Goal: Information Seeking & Learning: Learn about a topic

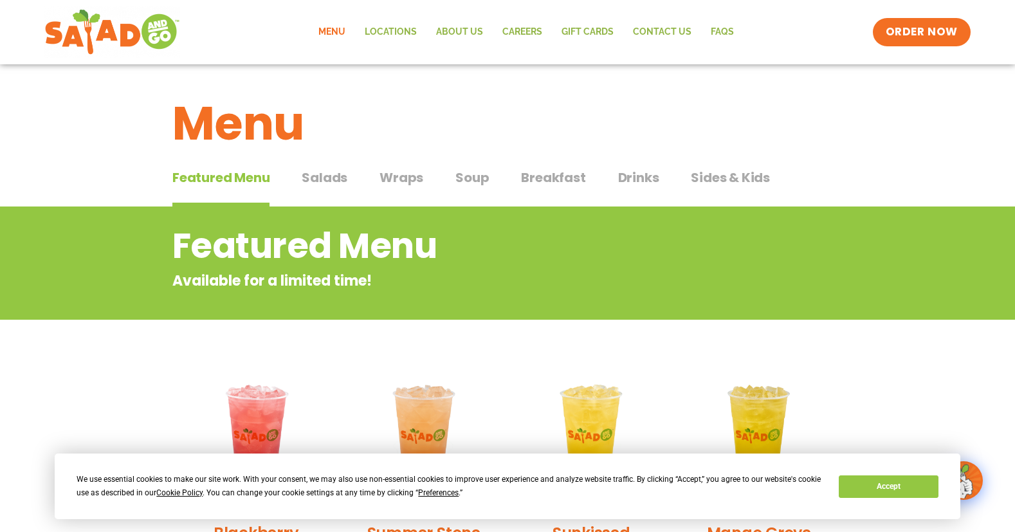
click at [342, 35] on link "Menu" at bounding box center [332, 32] width 46 height 30
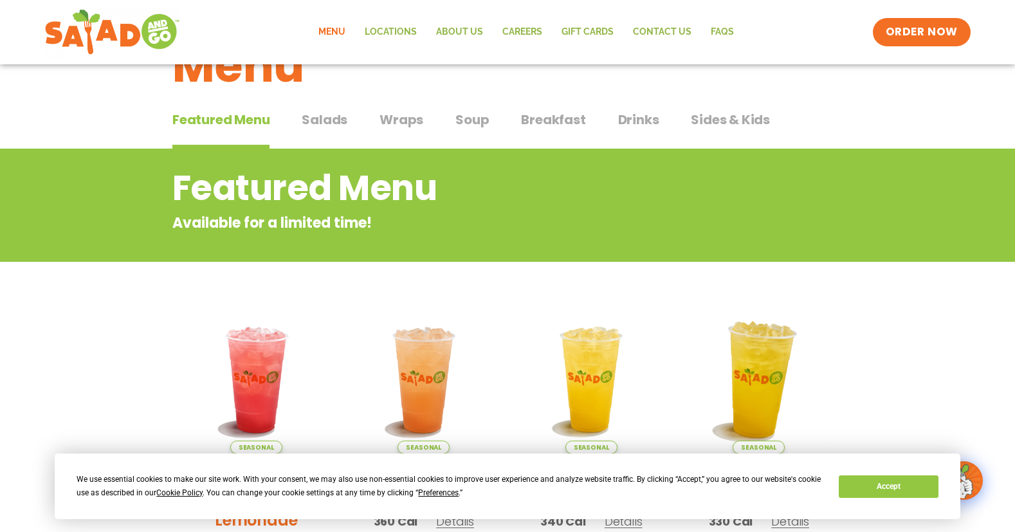
scroll to position [54, 0]
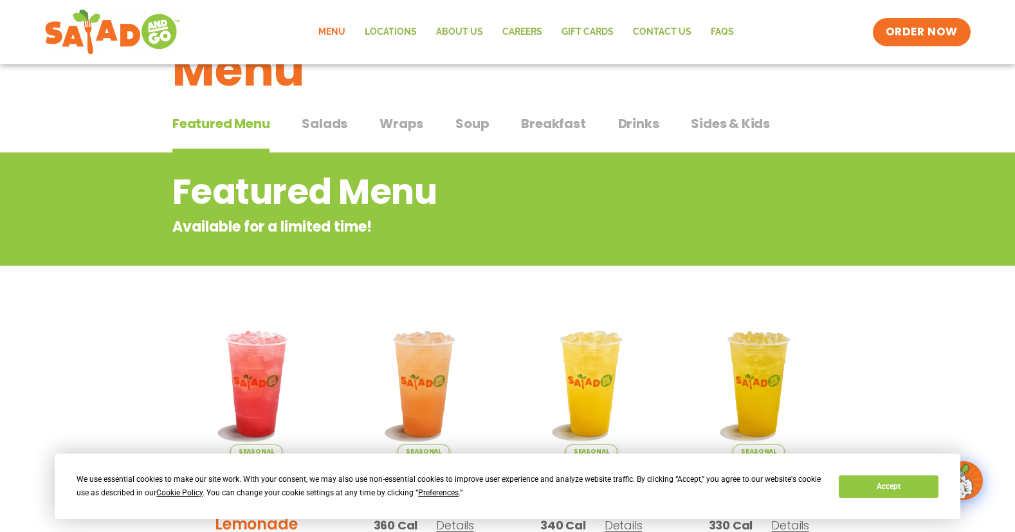
click at [318, 123] on span "Salads" at bounding box center [325, 123] width 46 height 19
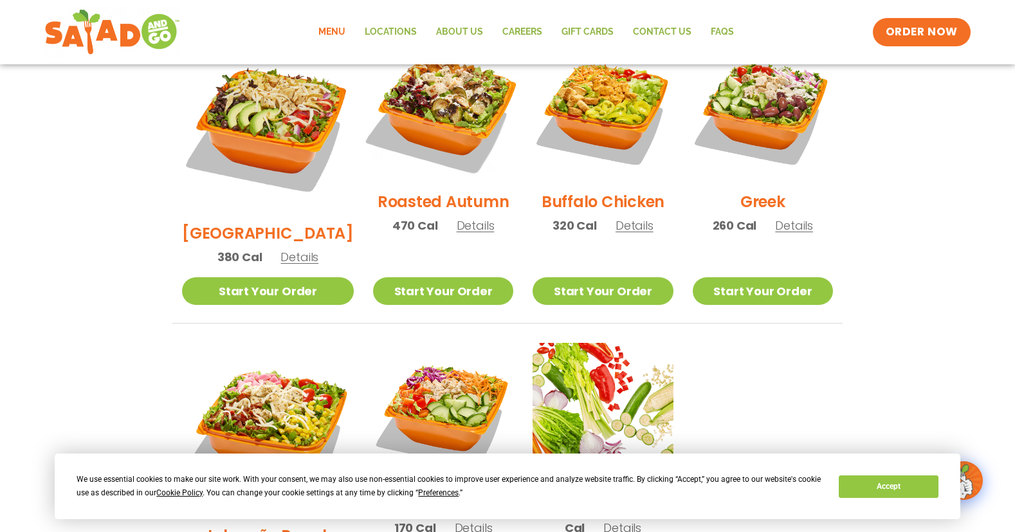
scroll to position [715, 0]
